Goal: Transaction & Acquisition: Purchase product/service

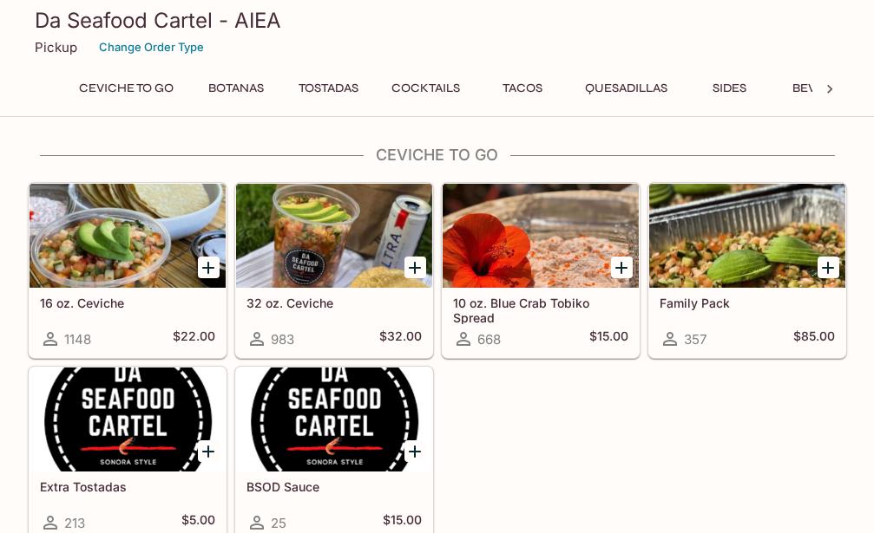
click at [154, 243] on div at bounding box center [127, 236] width 196 height 104
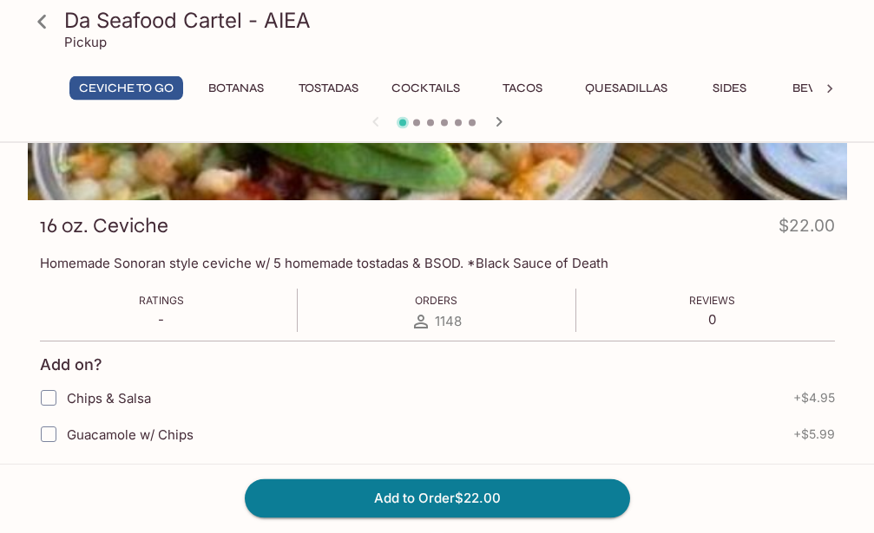
scroll to position [185, 0]
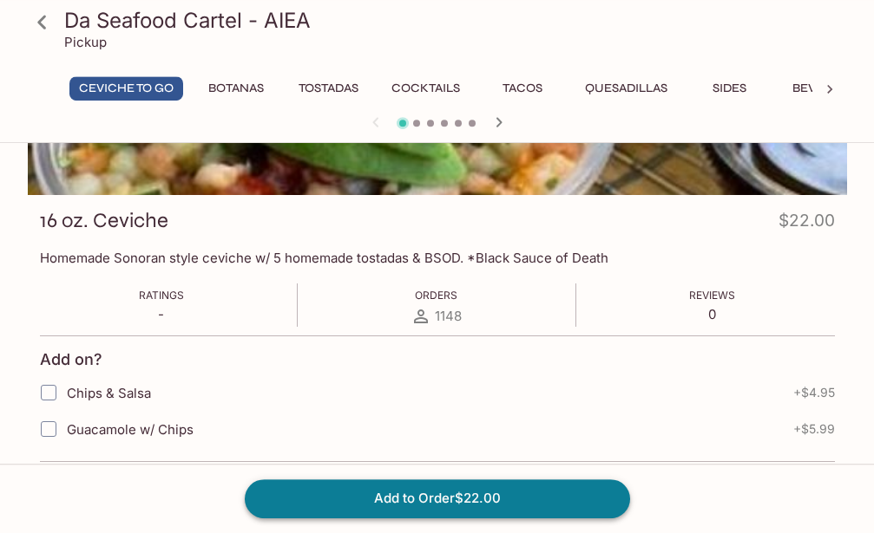
click at [437, 484] on button "Add to Order $22.00" at bounding box center [437, 499] width 385 height 38
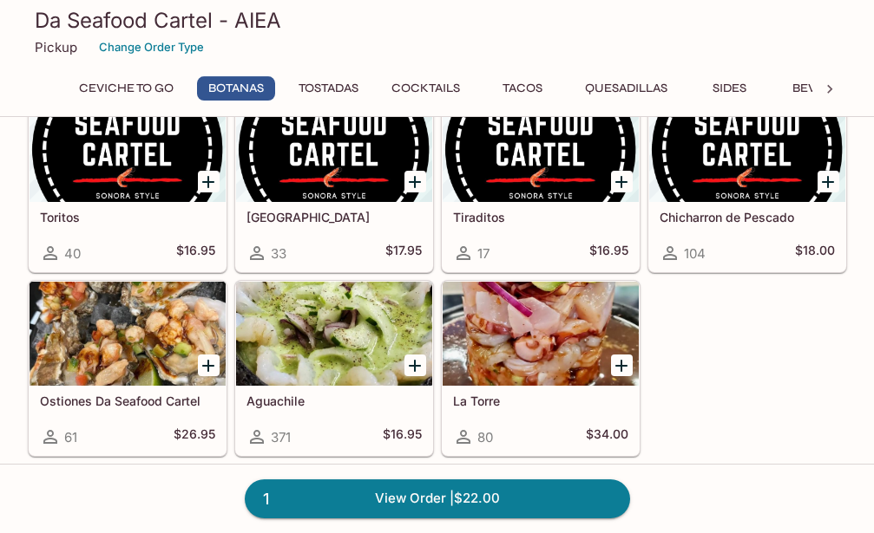
scroll to position [523, 0]
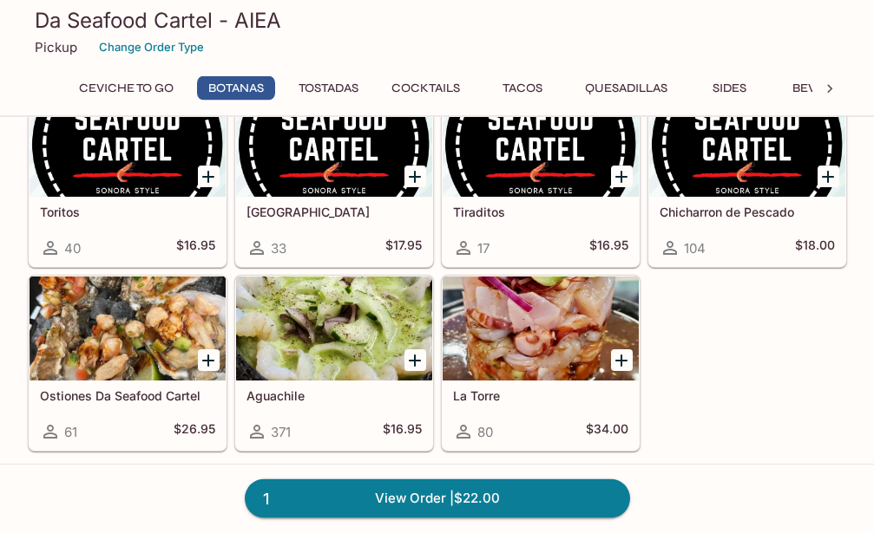
click at [160, 349] on div at bounding box center [127, 329] width 196 height 104
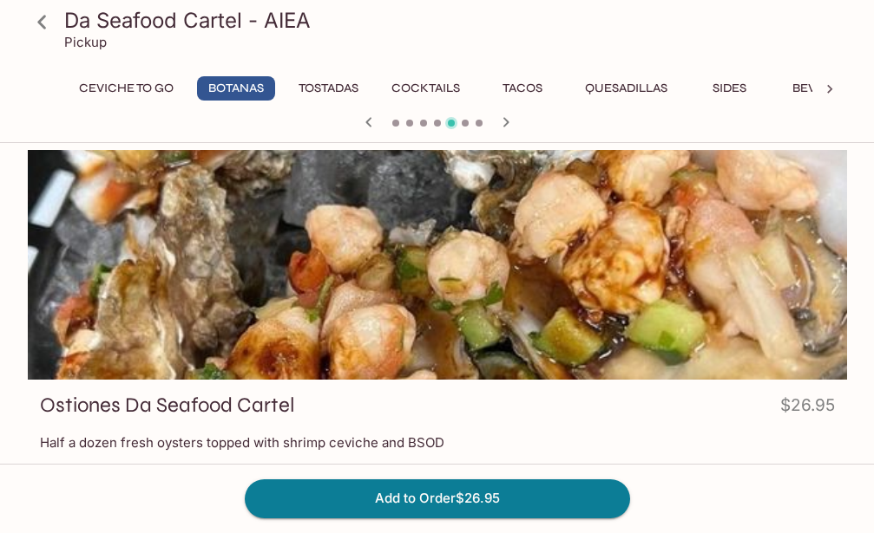
click at [44, 21] on icon at bounding box center [42, 22] width 30 height 30
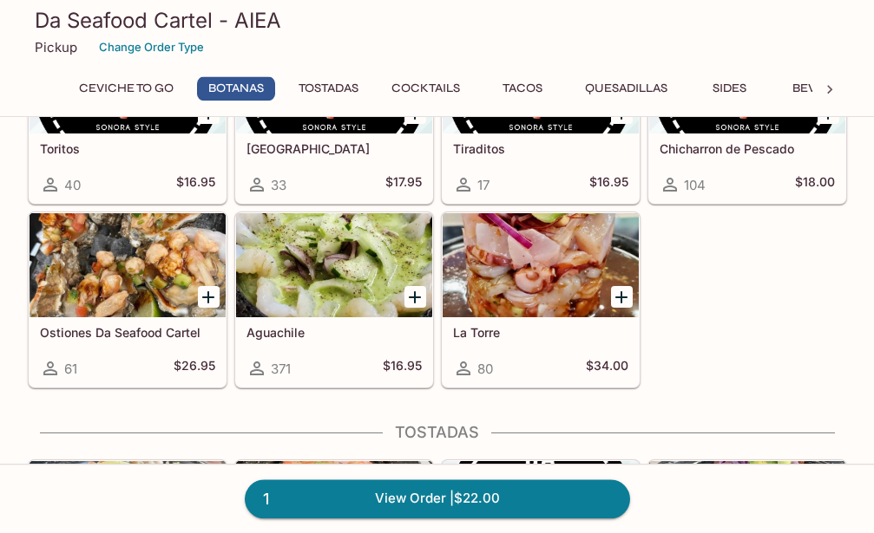
scroll to position [598, 0]
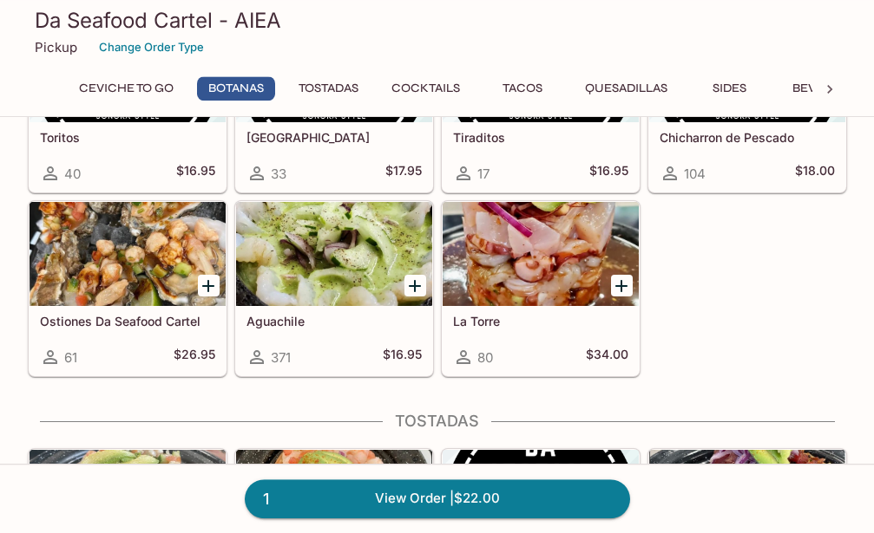
click at [532, 277] on div at bounding box center [540, 254] width 196 height 104
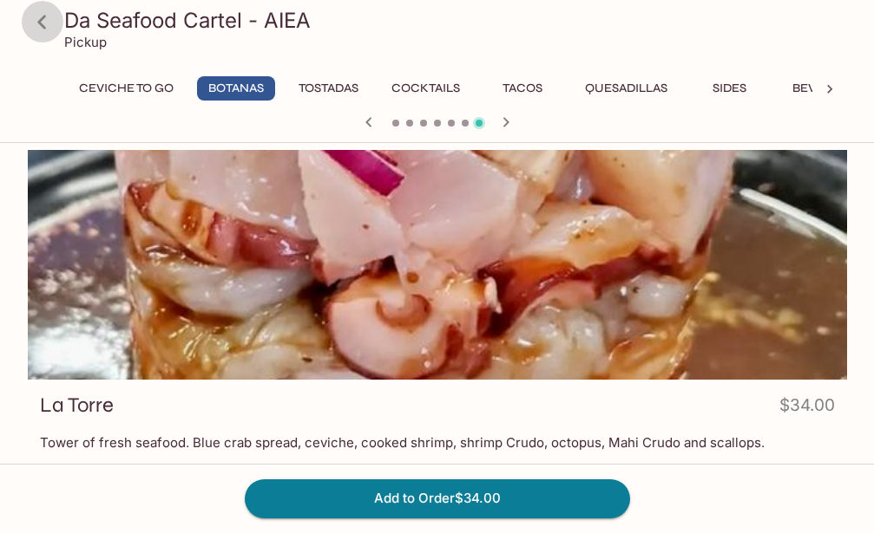
click at [44, 24] on icon at bounding box center [42, 22] width 30 height 30
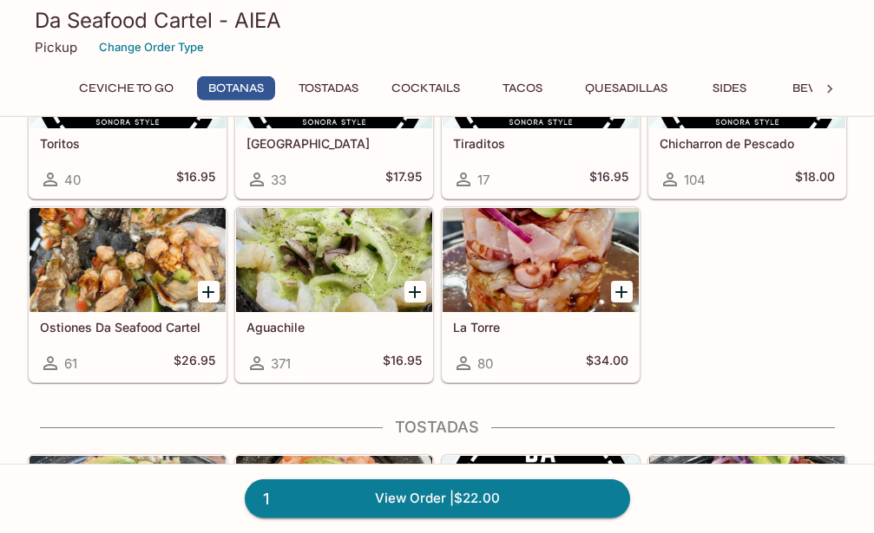
scroll to position [598, 0]
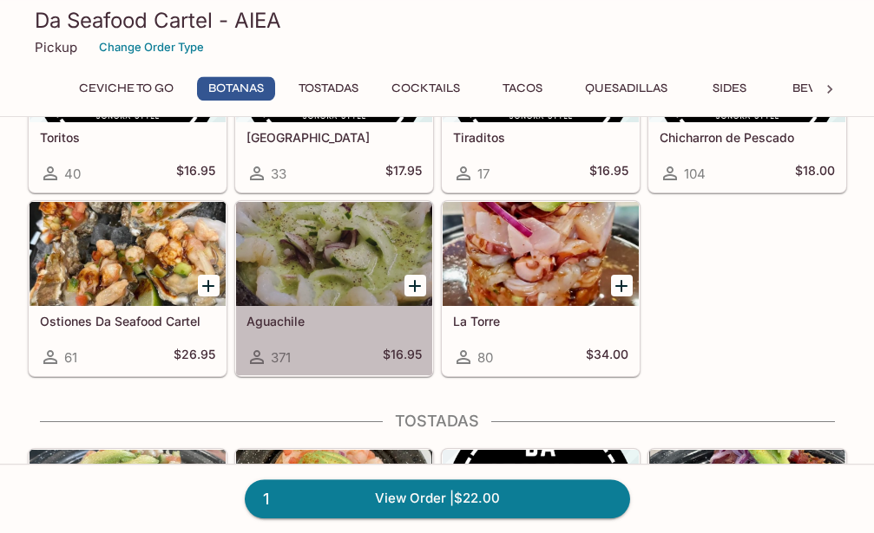
click at [352, 265] on div at bounding box center [334, 254] width 196 height 104
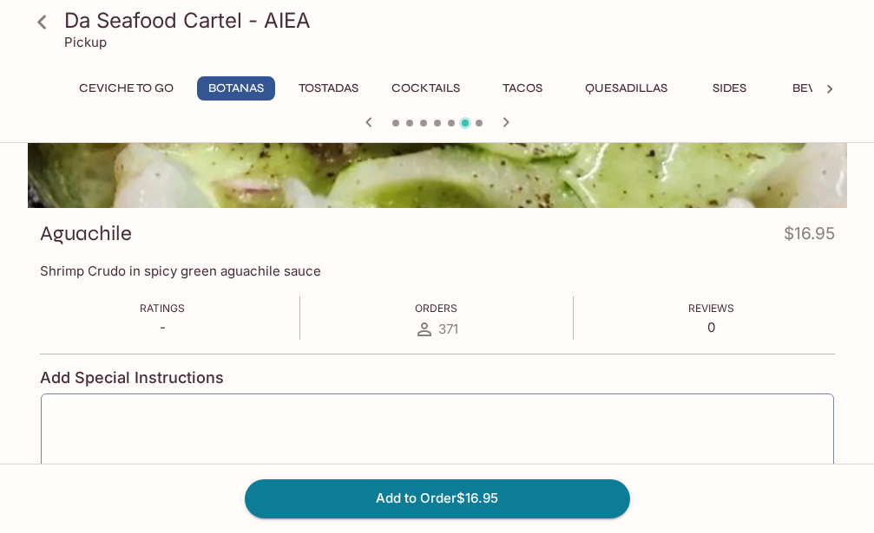
scroll to position [170, 0]
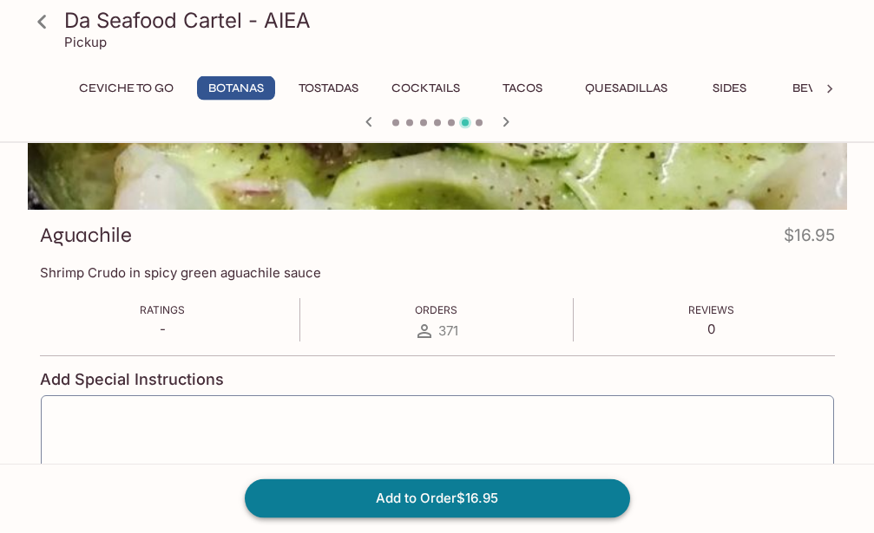
click at [501, 496] on button "Add to Order $16.95" at bounding box center [437, 499] width 385 height 38
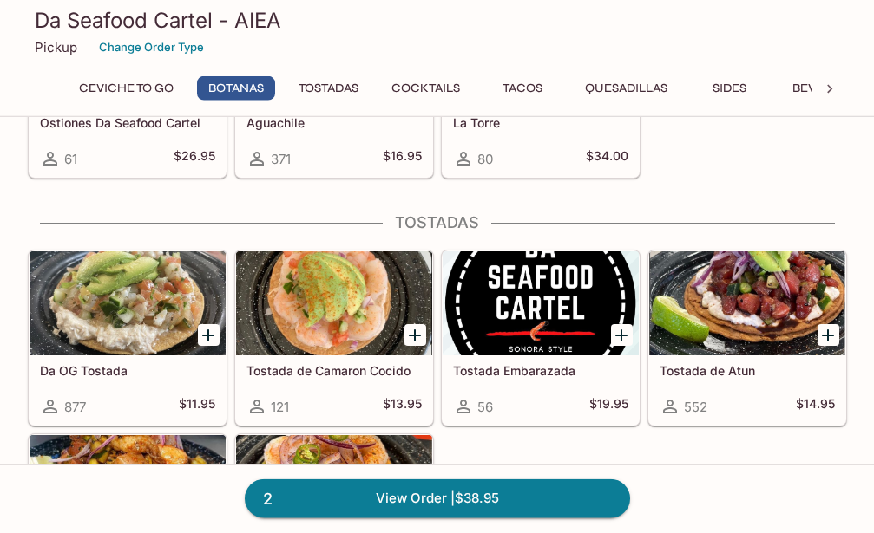
scroll to position [860, 0]
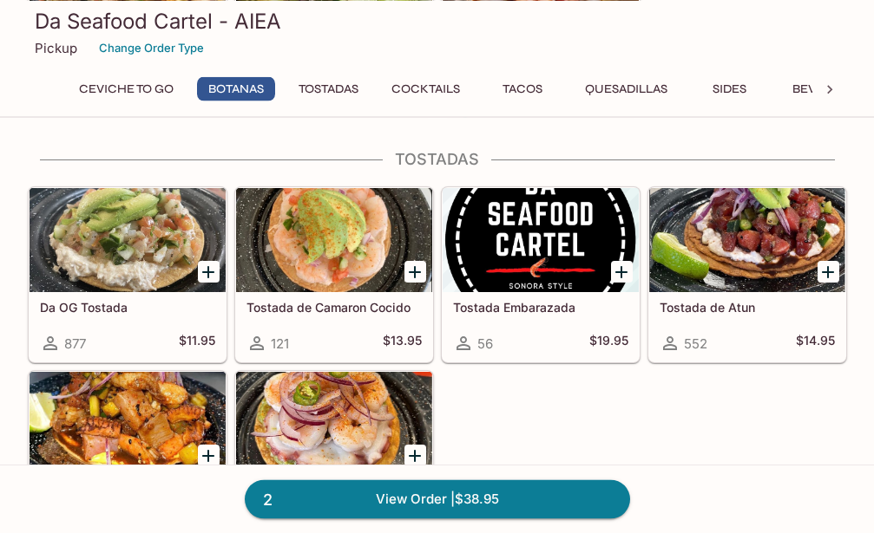
click at [356, 242] on div at bounding box center [334, 240] width 196 height 104
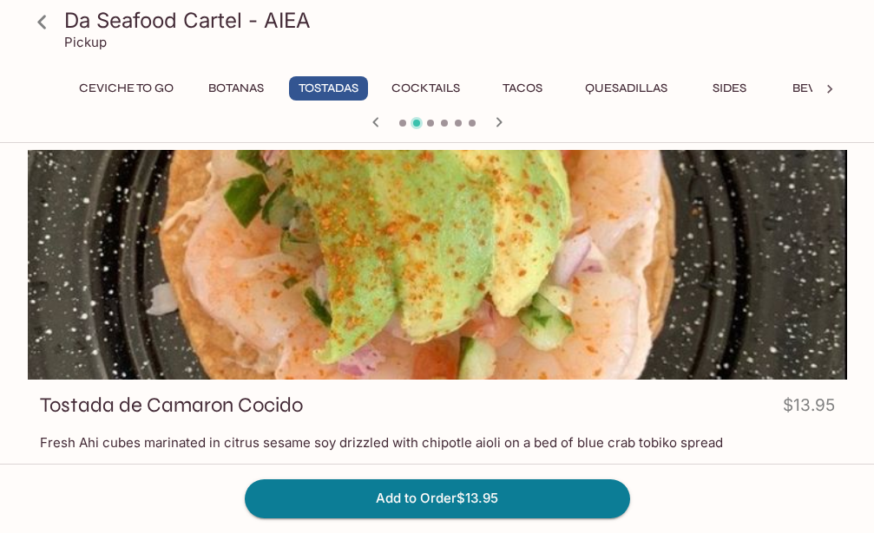
click at [34, 18] on icon at bounding box center [42, 22] width 30 height 30
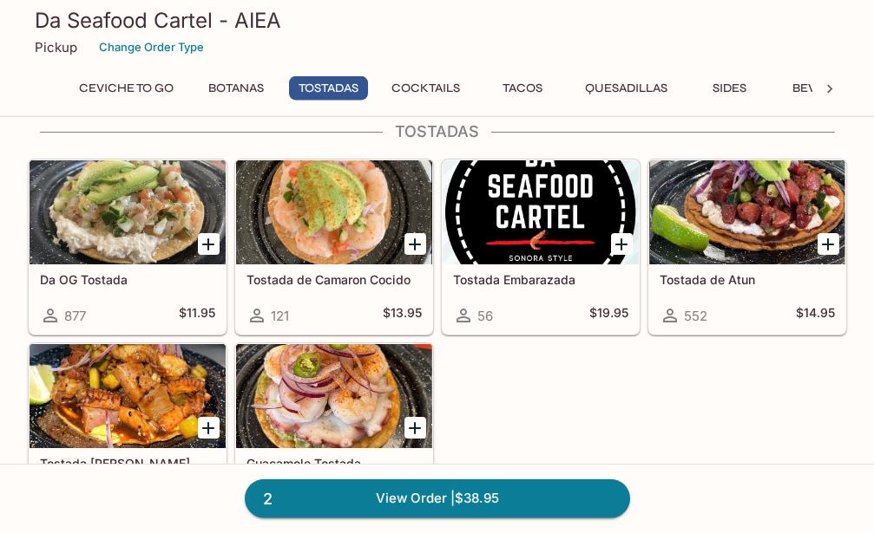
scroll to position [893, 0]
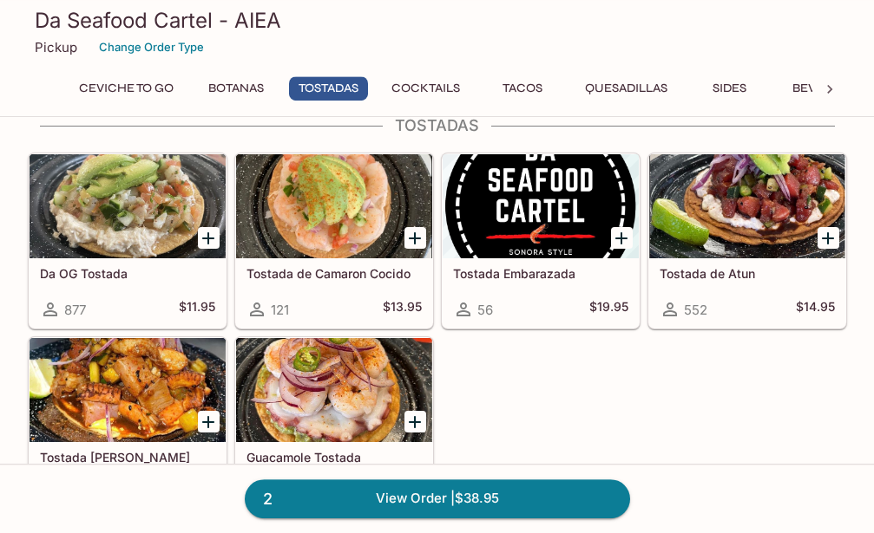
click at [180, 387] on div at bounding box center [127, 390] width 196 height 104
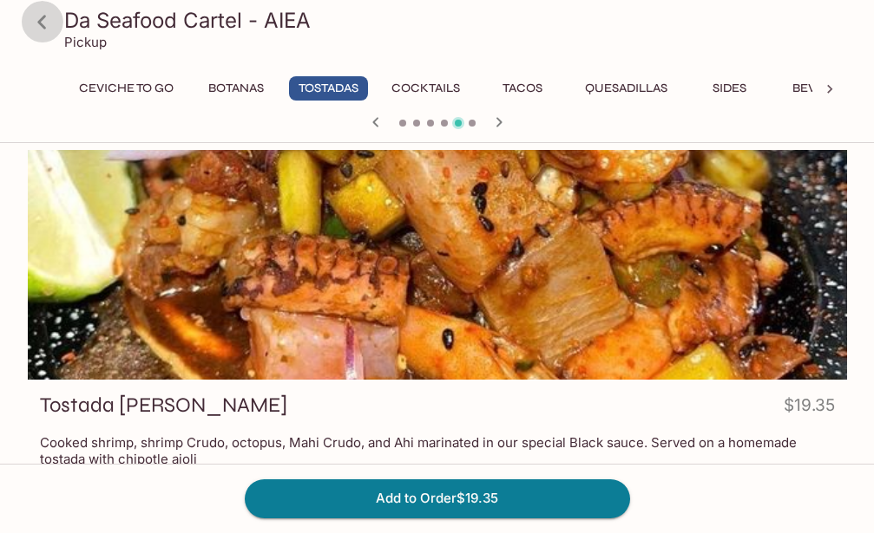
click at [36, 16] on icon at bounding box center [42, 22] width 30 height 30
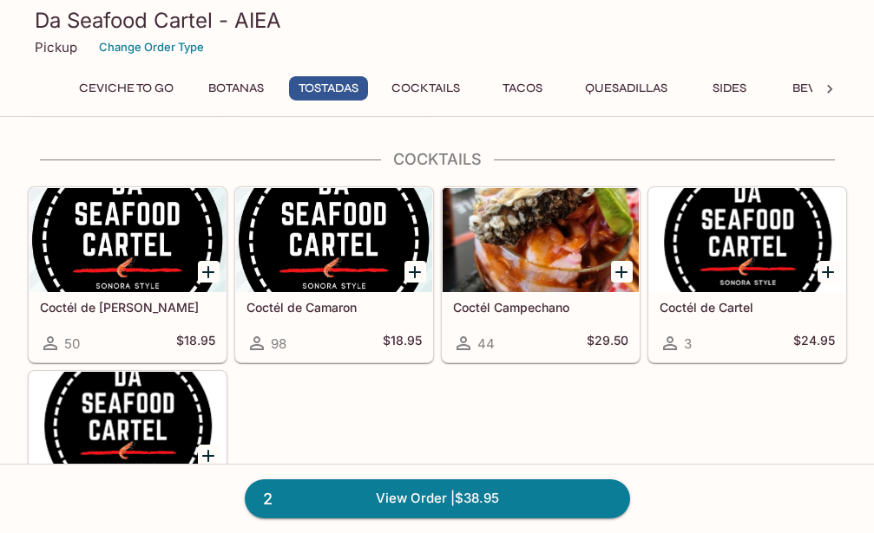
scroll to position [1298, 0]
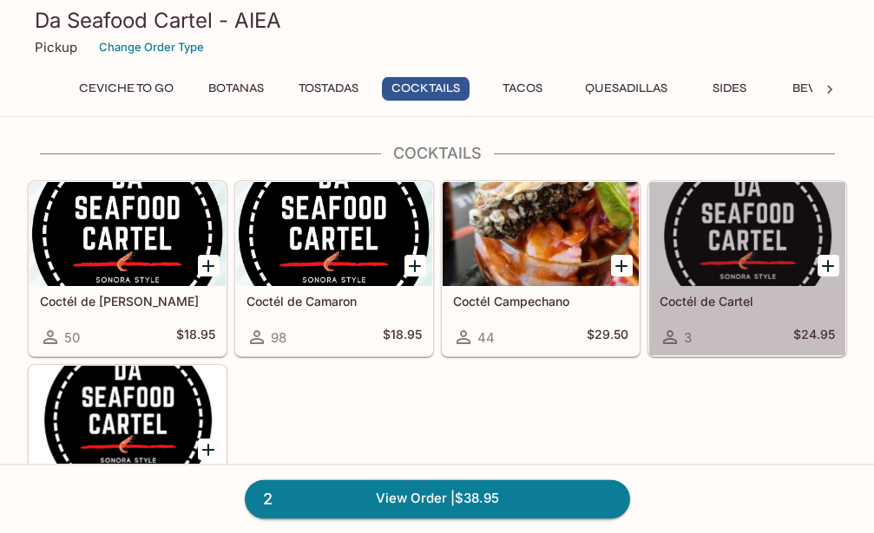
click at [762, 269] on div at bounding box center [747, 234] width 196 height 104
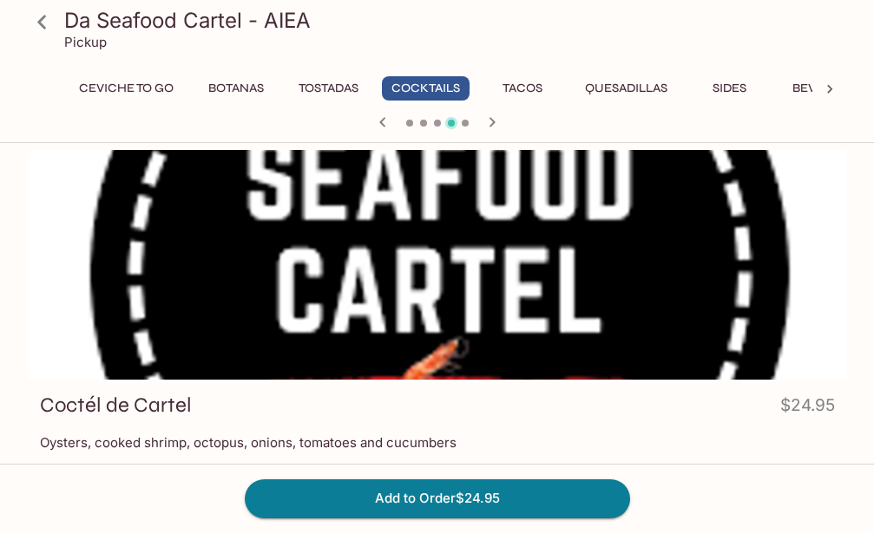
click at [35, 22] on icon at bounding box center [42, 22] width 30 height 30
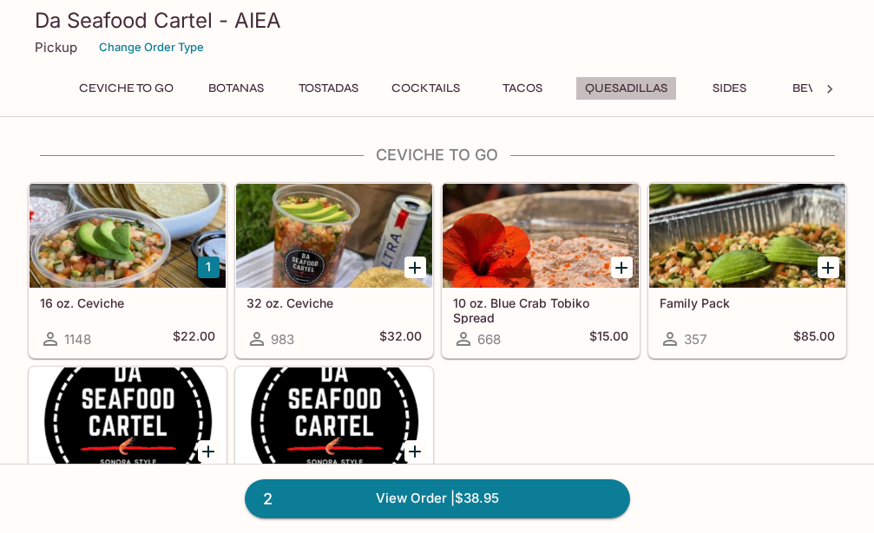
click at [632, 92] on button "Quesadillas" at bounding box center [625, 88] width 101 height 24
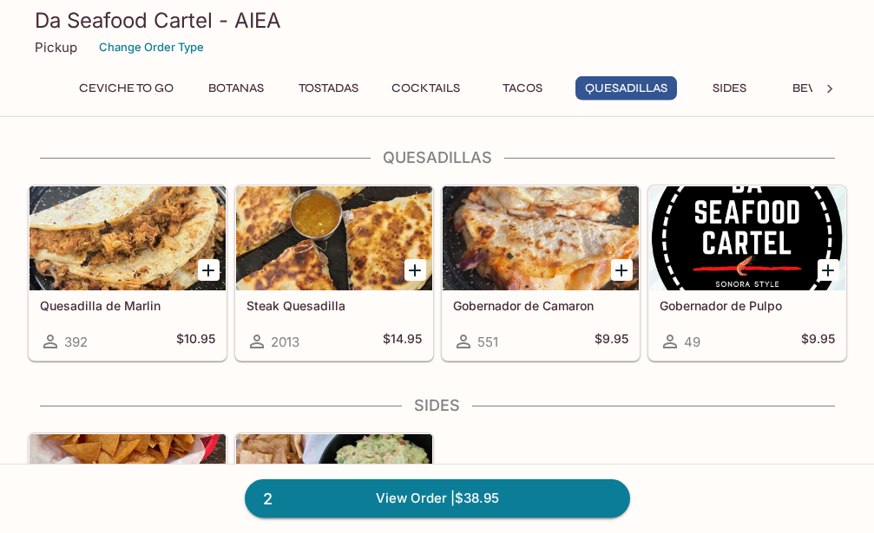
scroll to position [2158, 0]
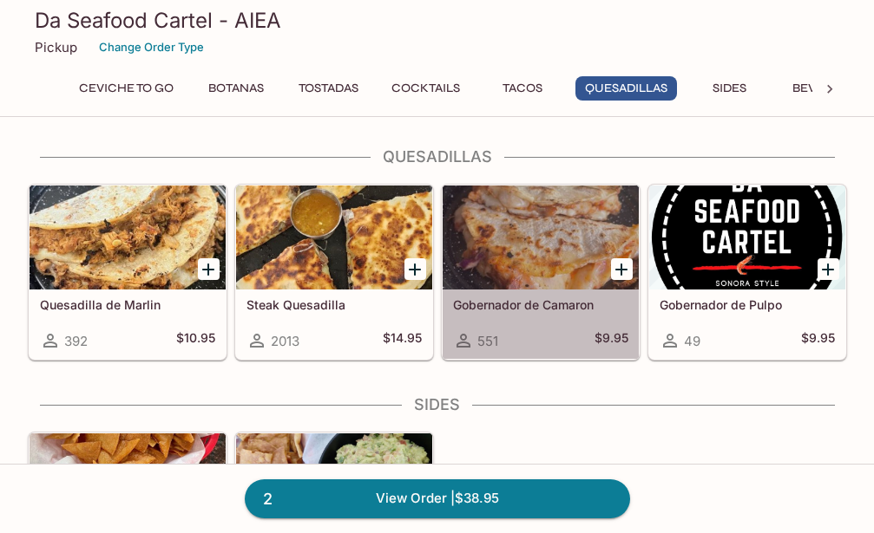
click at [538, 272] on div at bounding box center [540, 238] width 196 height 104
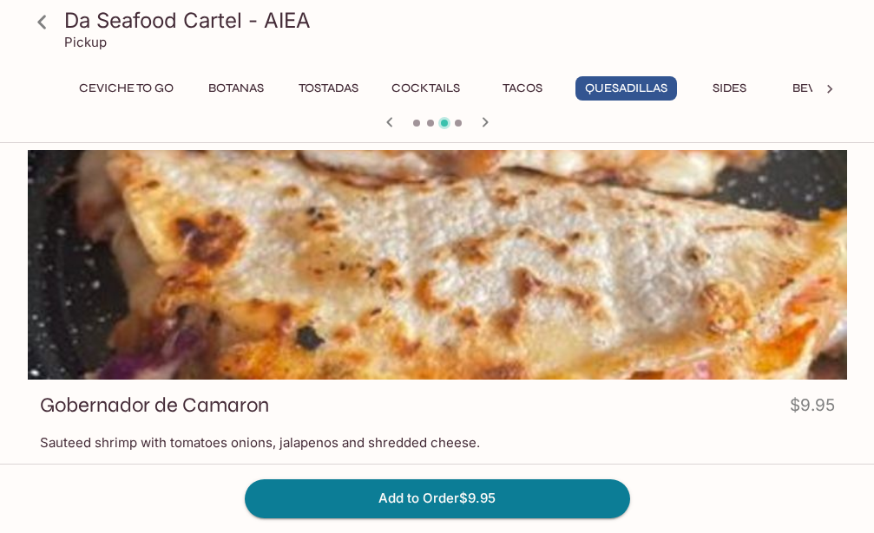
click at [40, 23] on icon at bounding box center [41, 22] width 9 height 14
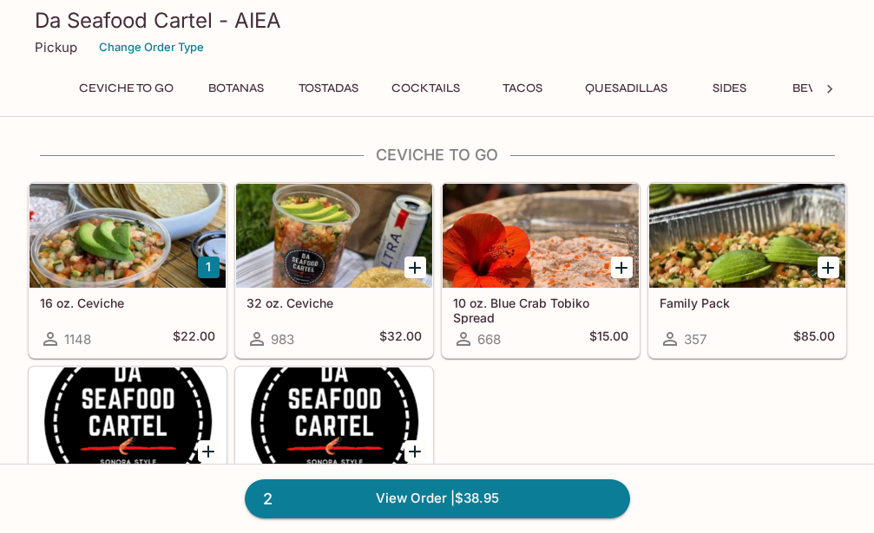
click at [639, 87] on button "Quesadillas" at bounding box center [625, 88] width 101 height 24
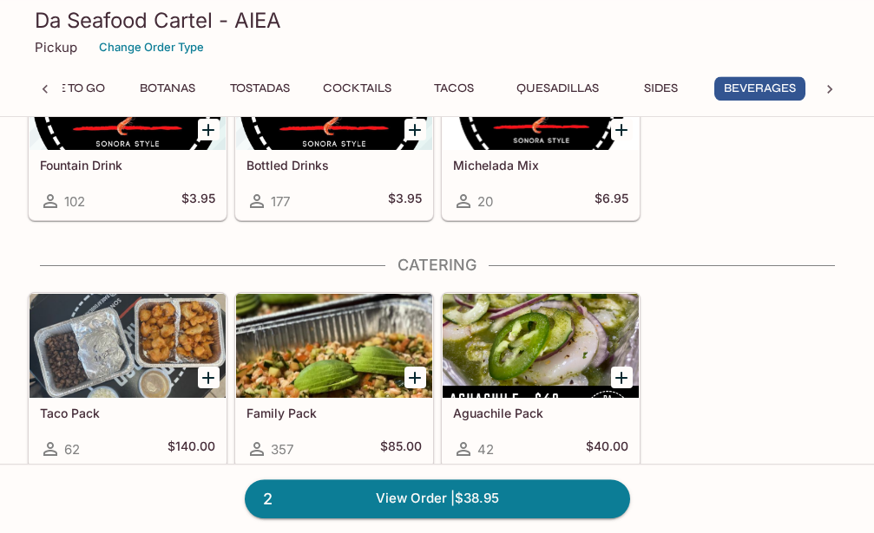
scroll to position [2811, 0]
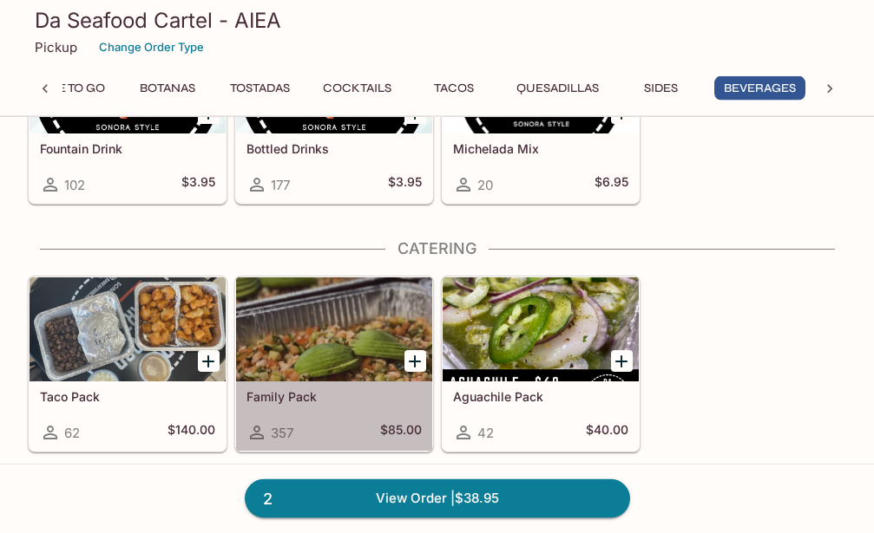
click at [360, 331] on div at bounding box center [334, 330] width 196 height 104
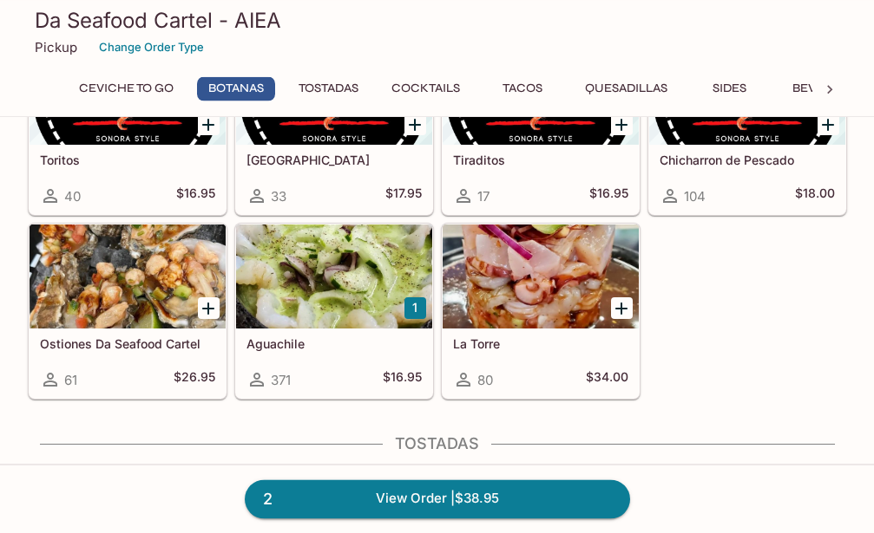
scroll to position [495, 0]
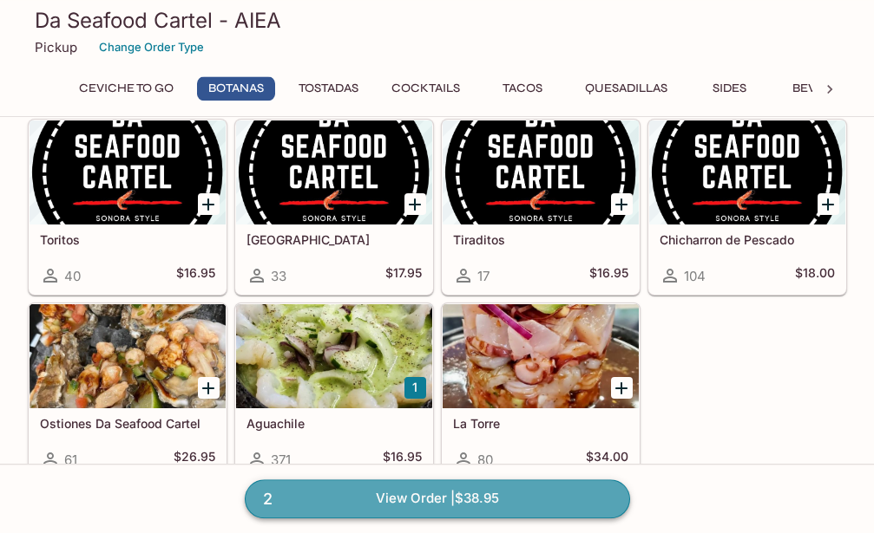
click at [460, 492] on link "2 View Order | $38.95" at bounding box center [437, 499] width 385 height 38
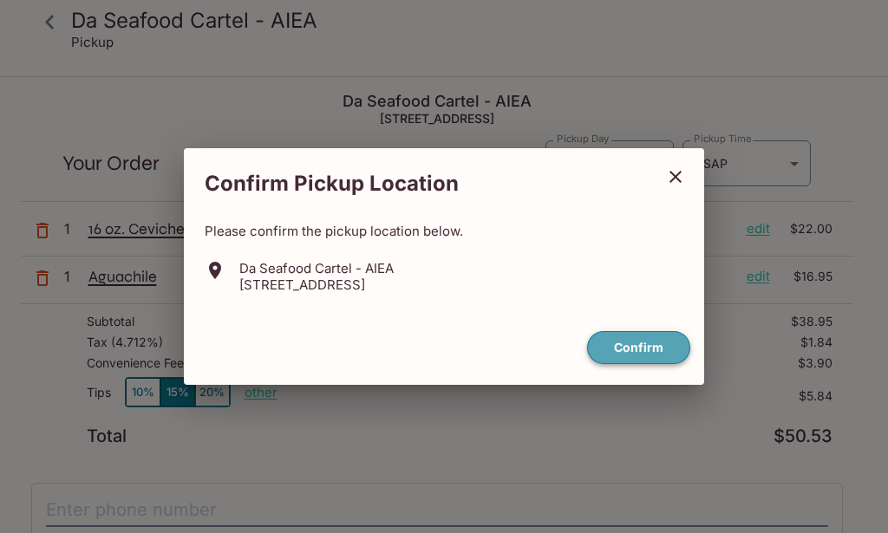
click at [621, 350] on button "Confirm" at bounding box center [638, 348] width 103 height 34
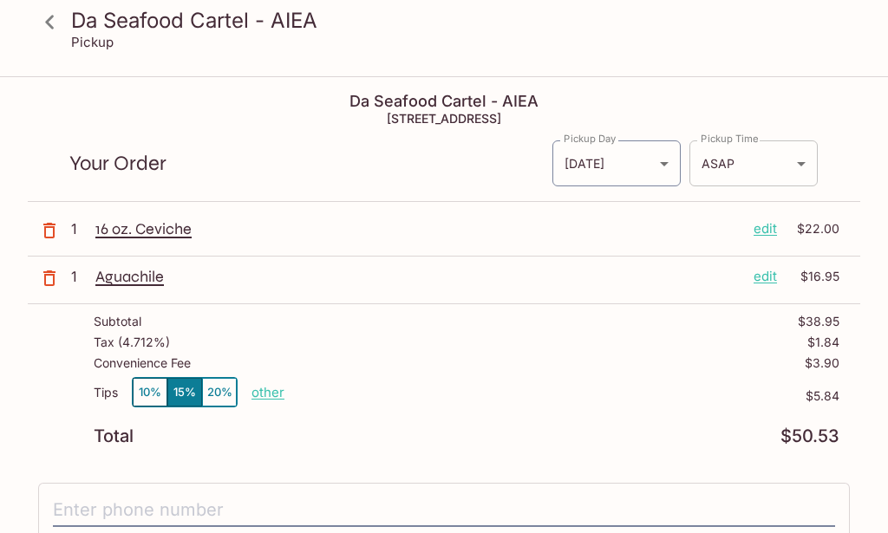
click at [793, 166] on body "Da Seafood Cartel - AIEA Pickup Da Seafood Cartel - AIEA [STREET_ADDRESS] Your …" at bounding box center [444, 344] width 888 height 533
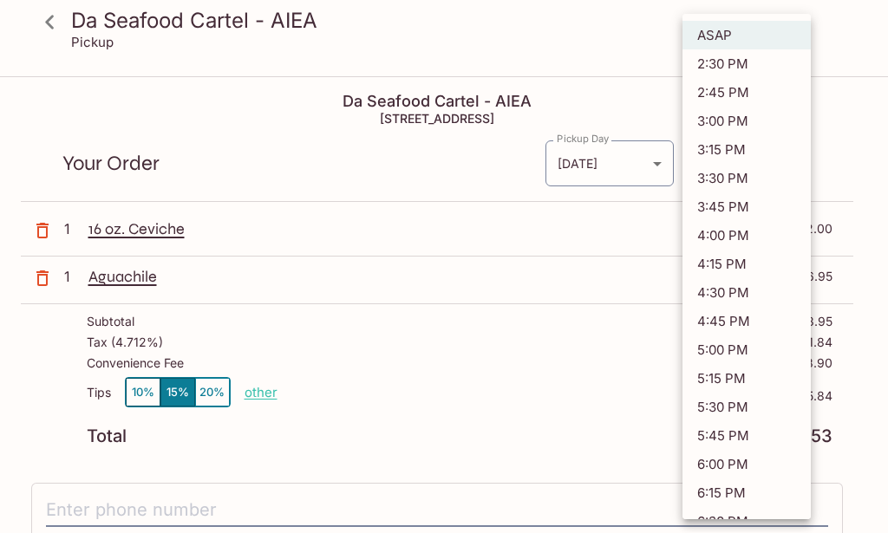
click at [735, 154] on li "3:15 PM" at bounding box center [747, 149] width 128 height 29
type input "[DATE]T01:15:31.000000Z"
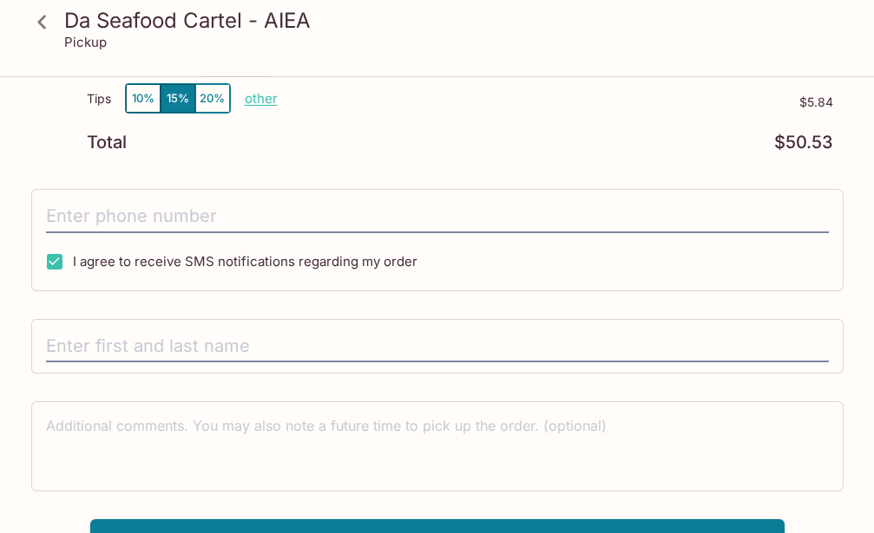
scroll to position [308, 0]
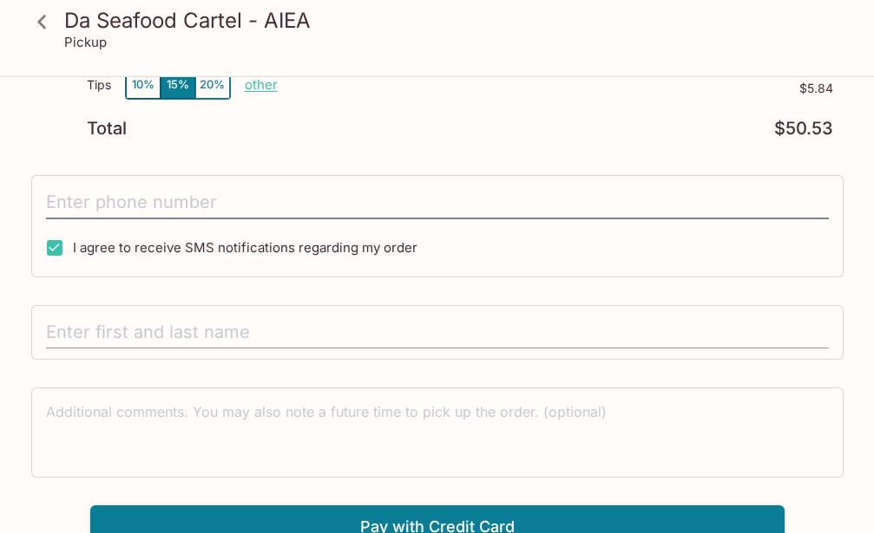
click at [230, 323] on input "text" at bounding box center [437, 333] width 782 height 33
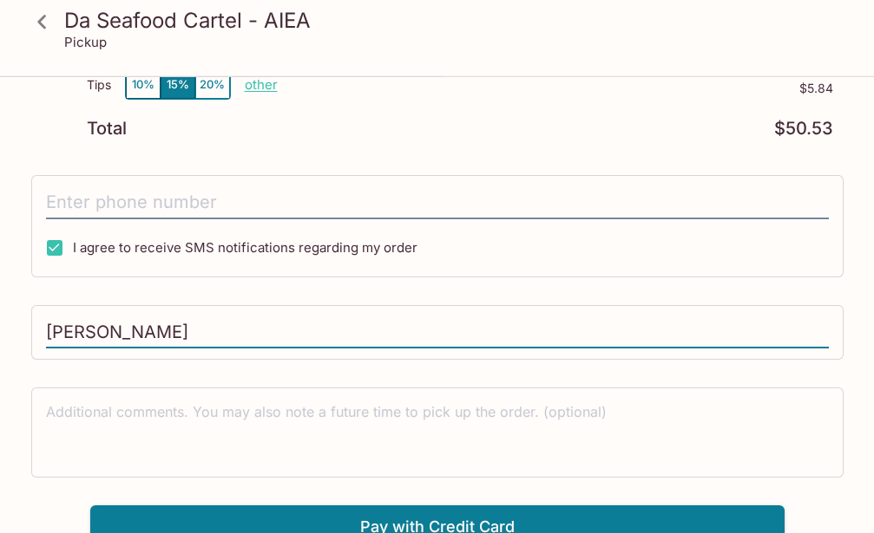
scroll to position [324, 0]
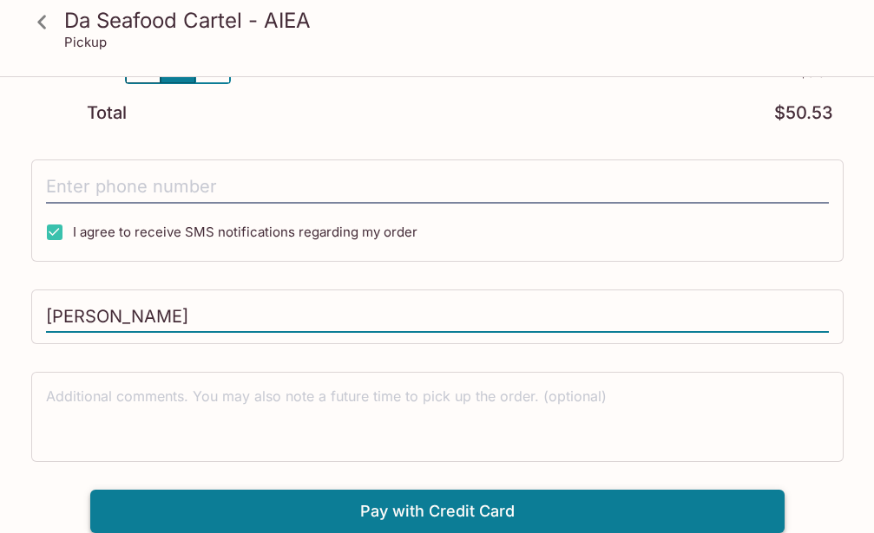
type input "[PERSON_NAME]"
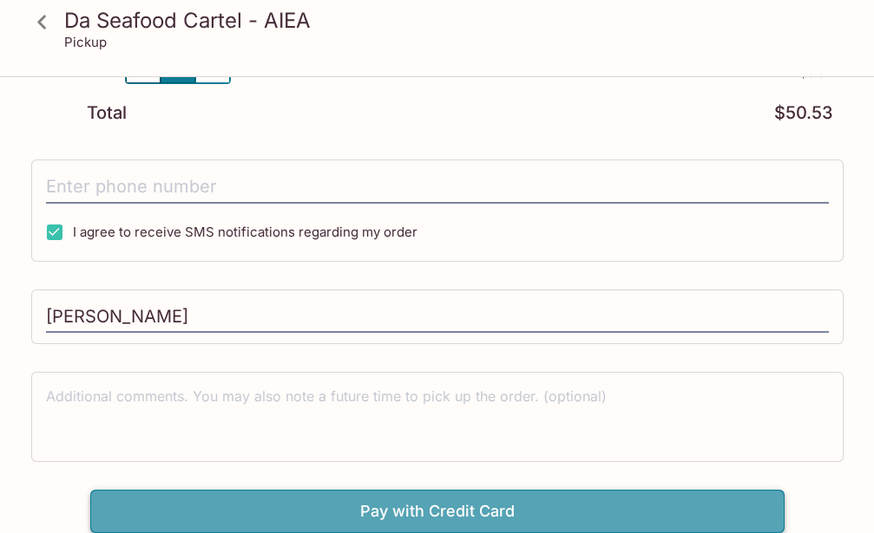
click at [471, 504] on button "Pay with Credit Card" at bounding box center [437, 511] width 694 height 43
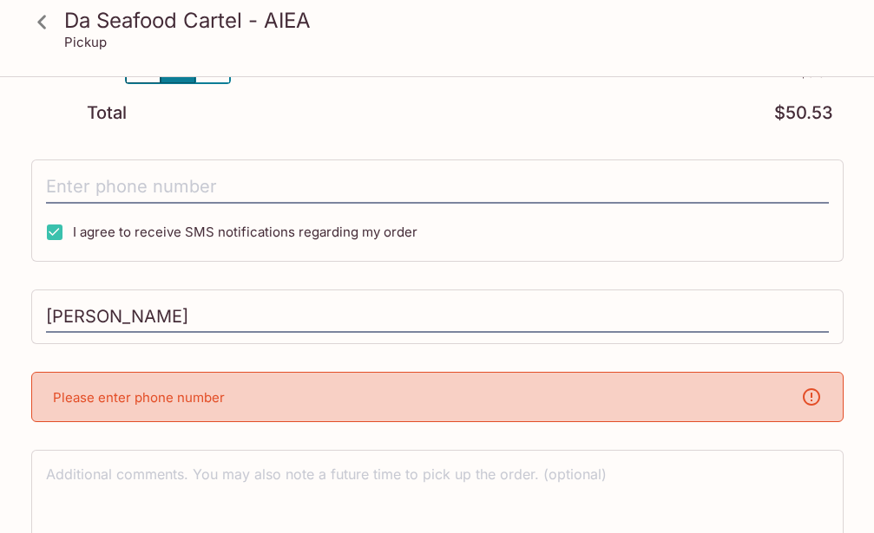
click at [309, 393] on div "Please enter phone number" at bounding box center [437, 397] width 812 height 50
click at [307, 396] on div "Please enter phone number" at bounding box center [437, 397] width 812 height 50
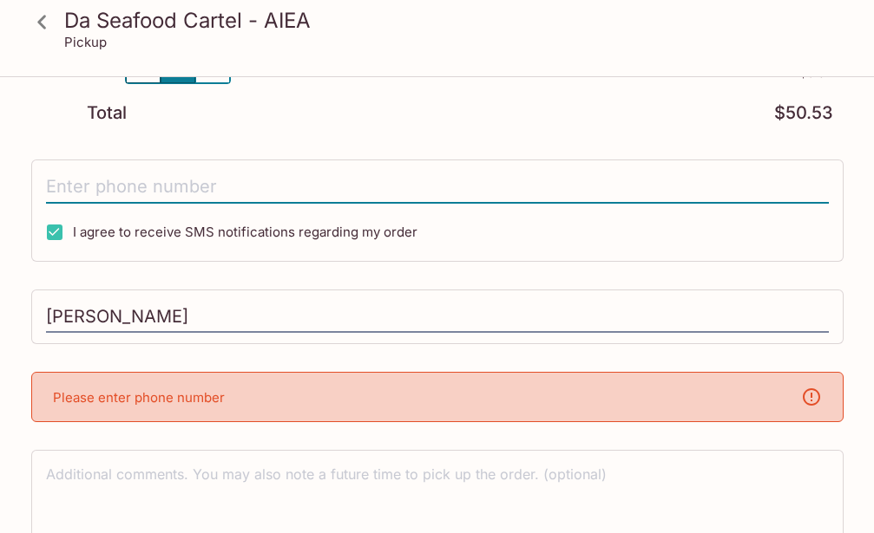
click at [200, 173] on input "tel" at bounding box center [437, 187] width 782 height 33
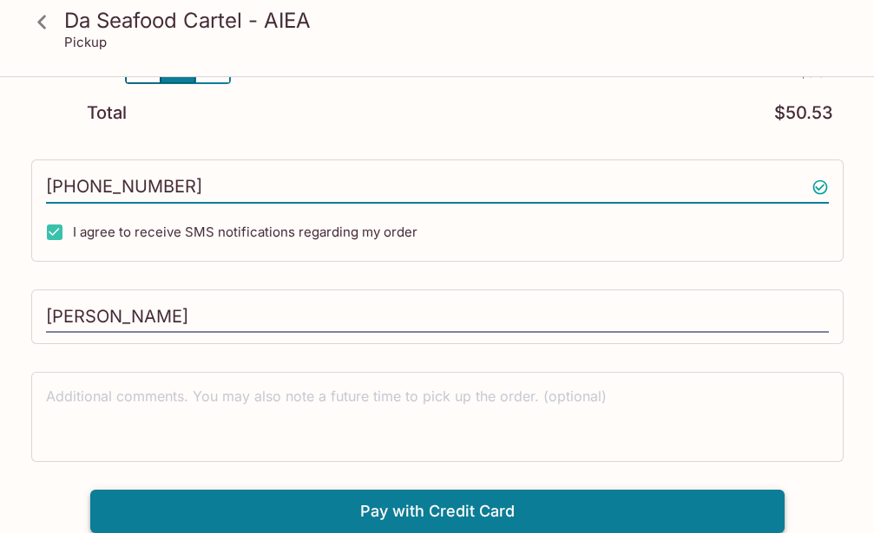
type input "[PHONE_NUMBER]"
click at [496, 511] on button "Pay with Credit Card" at bounding box center [437, 511] width 694 height 43
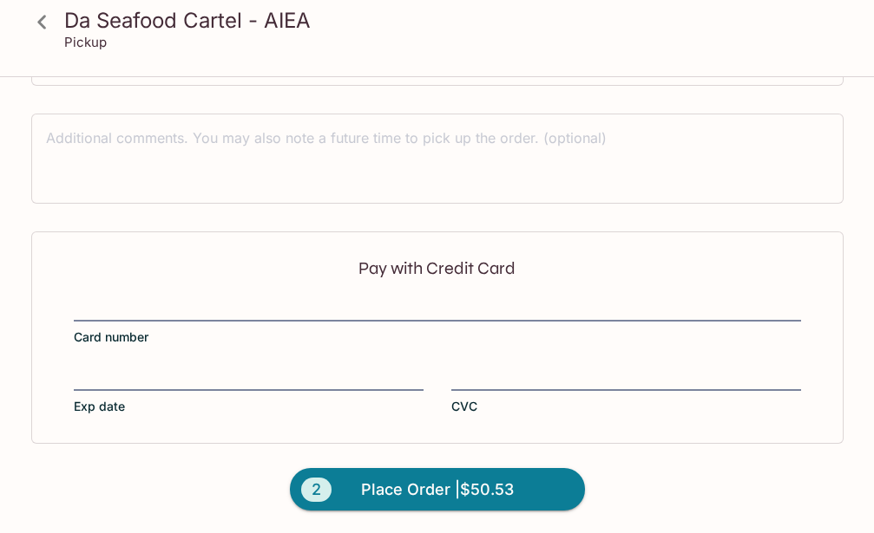
scroll to position [584, 0]
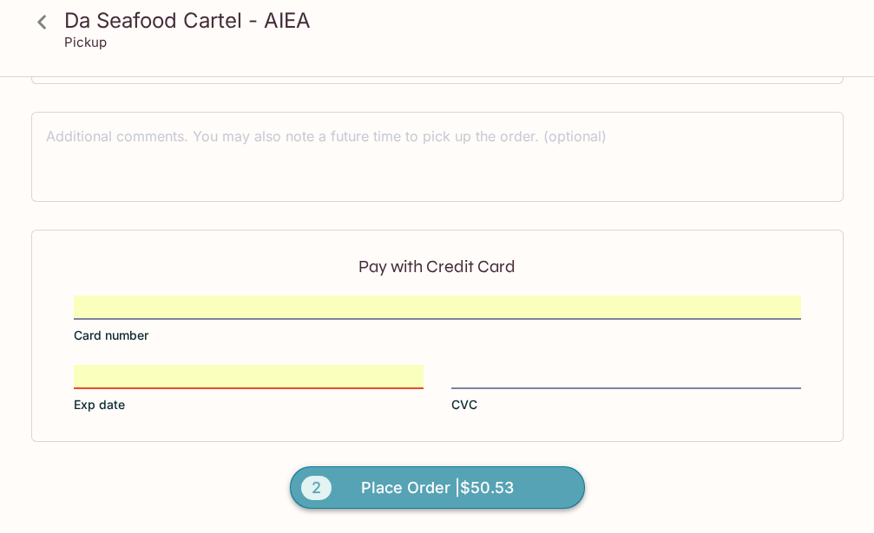
click at [433, 486] on span "Place Order | $50.53" at bounding box center [437, 489] width 153 height 28
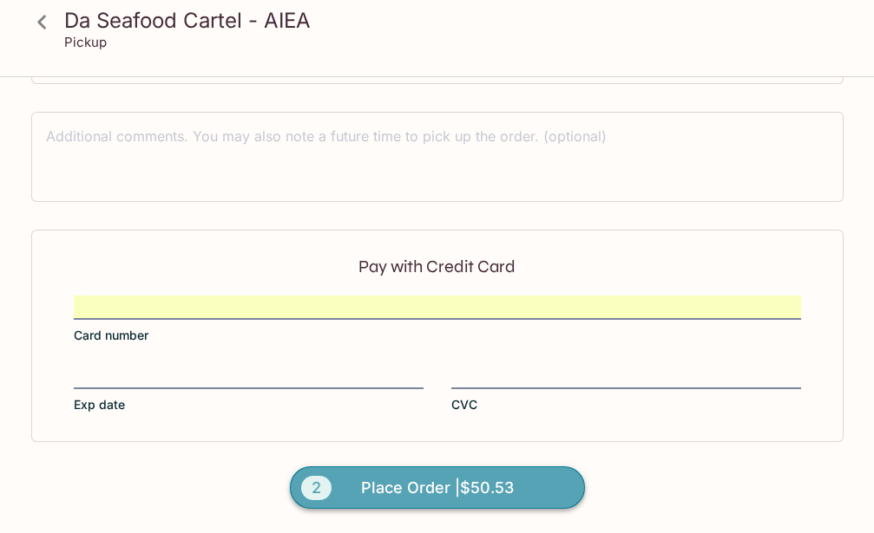
click at [395, 481] on span "Place Order | $50.53" at bounding box center [437, 489] width 153 height 28
